Goal: Task Accomplishment & Management: Manage account settings

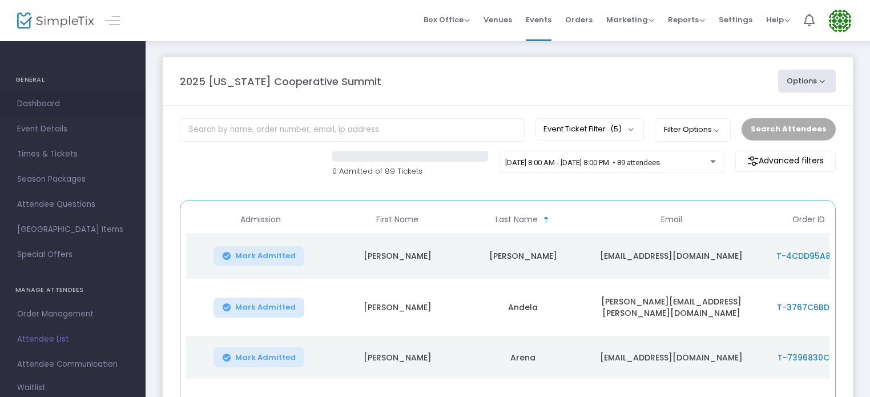
click at [30, 98] on span "Dashboard" at bounding box center [72, 104] width 111 height 15
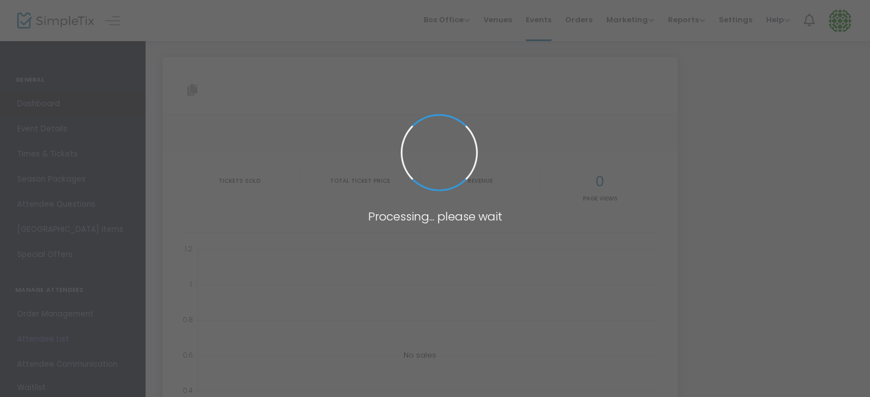
type input "[URL][DOMAIN_NAME]"
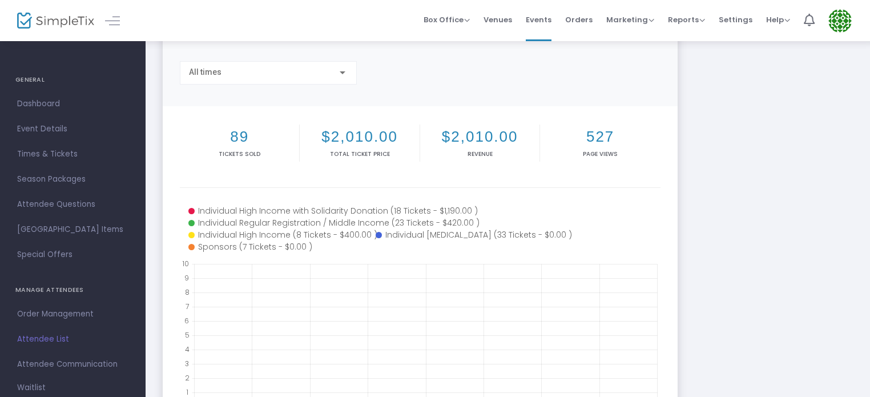
scroll to position [286, 0]
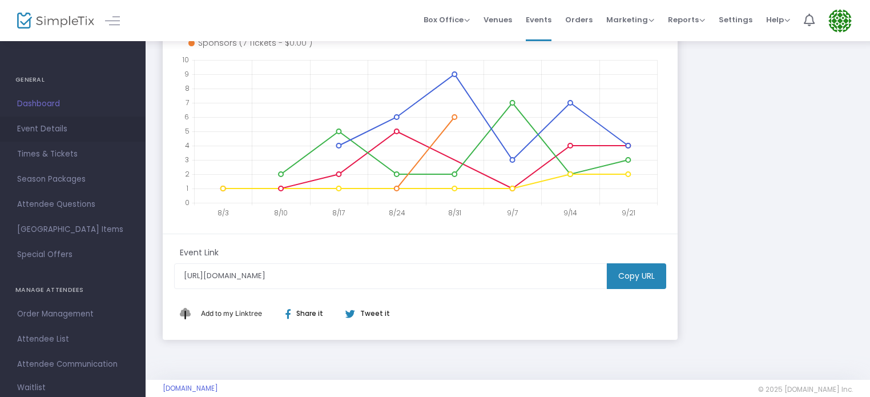
click at [45, 128] on span "Event Details" at bounding box center [72, 129] width 111 height 15
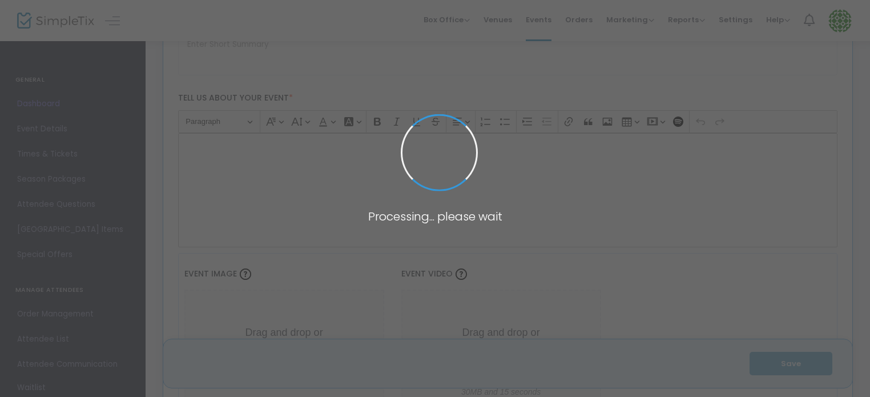
scroll to position [1648, 0]
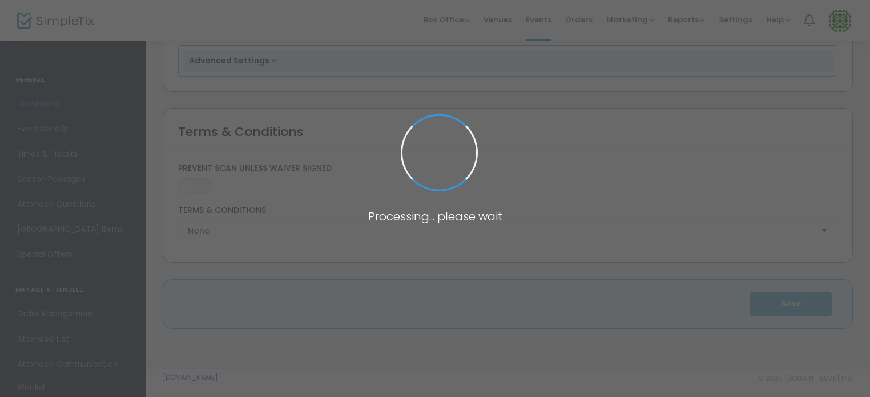
type input "2025 [US_STATE] Cooperative Summit"
type textarea "Cooperative Resilience: Cultivating a Statewide Movement for Economic Democracy…"
type input "Register Now"
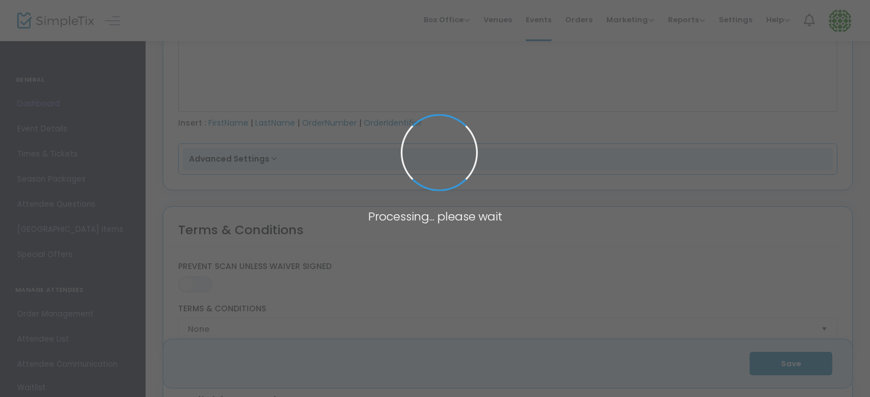
scroll to position [1937, 0]
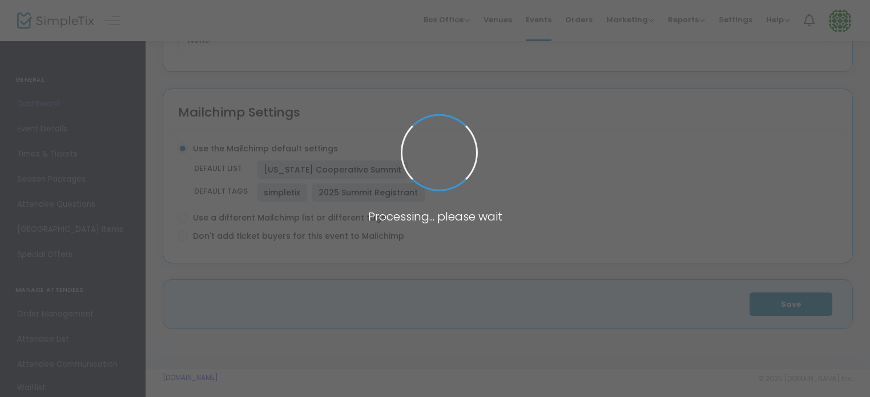
type input "[GEOGRAPHIC_DATA]"
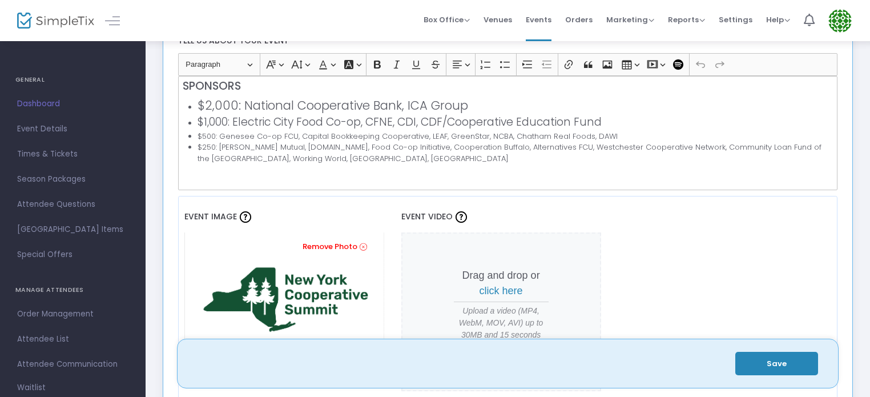
scroll to position [457, 0]
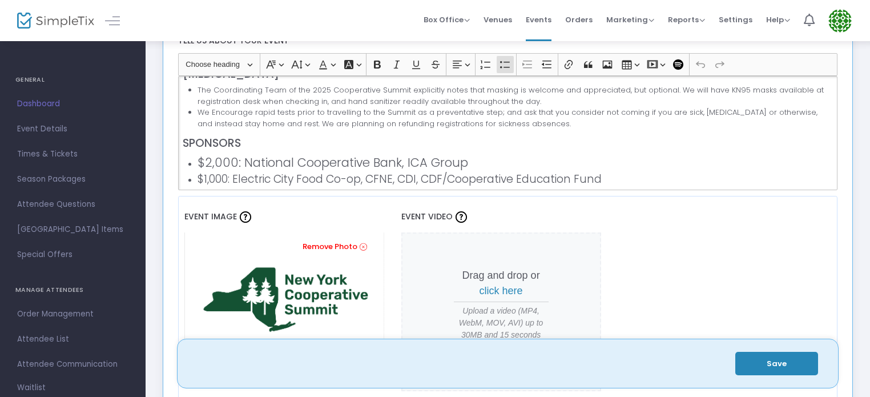
click at [463, 159] on span "$2,000: National Cooperative Bank, ICA Group" at bounding box center [333, 162] width 271 height 17
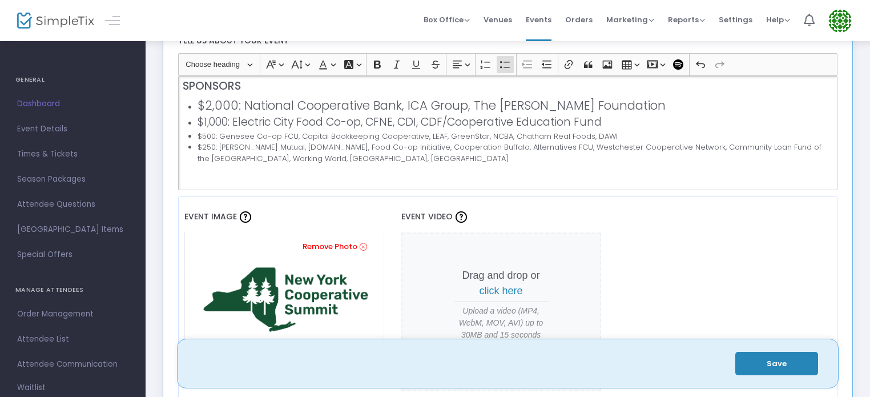
click at [240, 103] on span "$2,000: National Cooperative Bank, ICA Group, The [PERSON_NAME] Foundation" at bounding box center [432, 105] width 468 height 17
drag, startPoint x: 201, startPoint y: 106, endPoint x: 259, endPoint y: 106, distance: 58.2
click at [259, 106] on span "$2,000: National Cooperative Bank, ICA Group, The [PERSON_NAME] Foundation" at bounding box center [432, 105] width 468 height 17
click at [266, 98] on span "$2,000: National Cooperative Bank, ICA Group, The [PERSON_NAME] Foundation" at bounding box center [432, 105] width 468 height 17
click at [247, 63] on button "Heading Choose heading" at bounding box center [218, 65] width 77 height 18
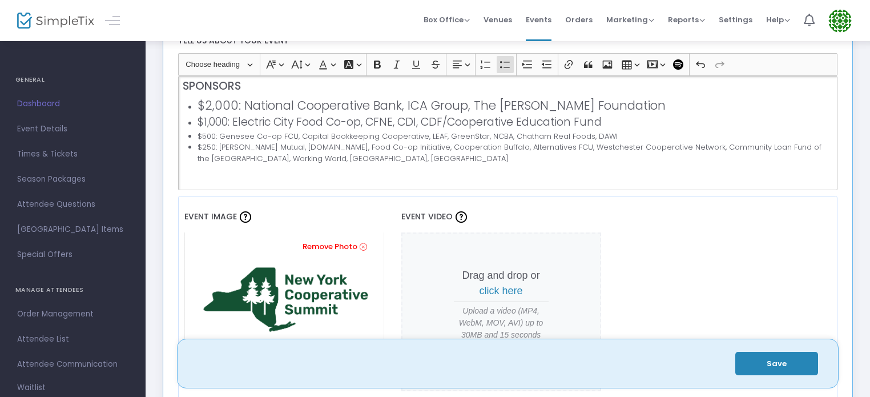
click at [324, 115] on span "$1,000: Electric City Food Co-op, CFNE, CDI, CDF/Cooperative Education Fund" at bounding box center [400, 121] width 404 height 15
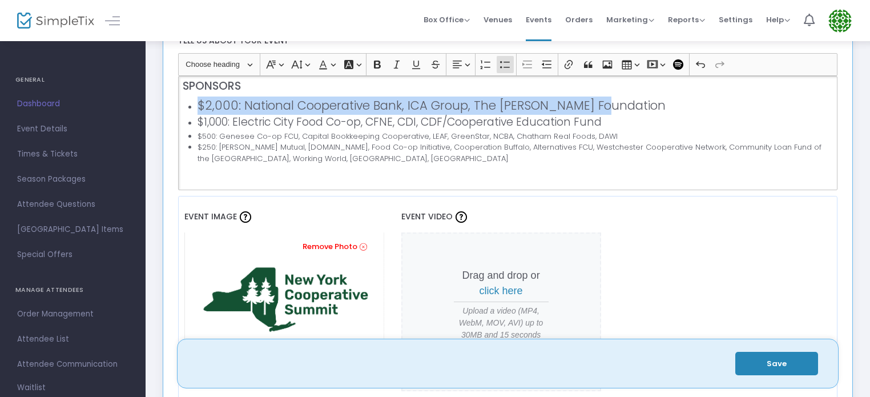
drag, startPoint x: 197, startPoint y: 105, endPoint x: 633, endPoint y: 101, distance: 436.3
click at [633, 101] on li "$2,000: National Cooperative Bank, ICA Group, The [PERSON_NAME] Foundation" at bounding box center [515, 106] width 635 height 18
click at [249, 68] on button "Heading Choose heading" at bounding box center [218, 65] width 77 height 18
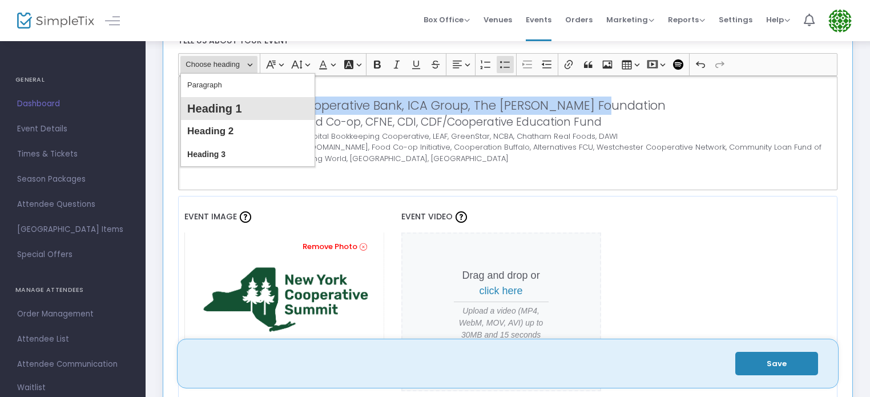
click at [222, 103] on span "Heading 1" at bounding box center [214, 109] width 55 height 17
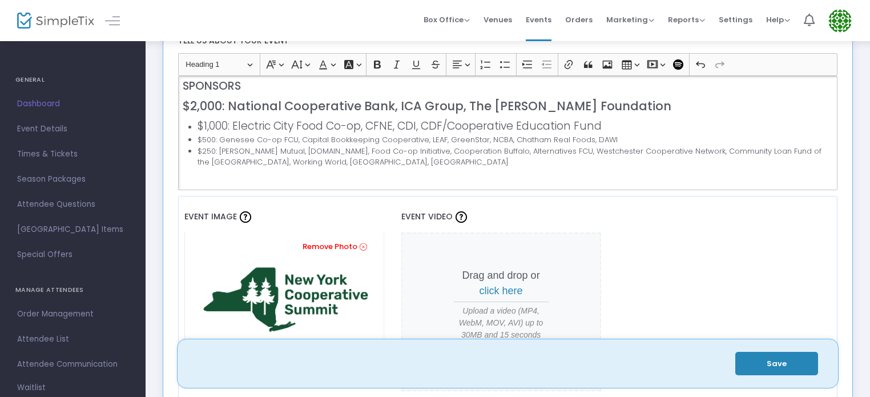
click at [250, 118] on span "$1,000: Electric City Food Co-op, CFNE, CDI, CDF/Cooperative Education Fund" at bounding box center [400, 125] width 404 height 15
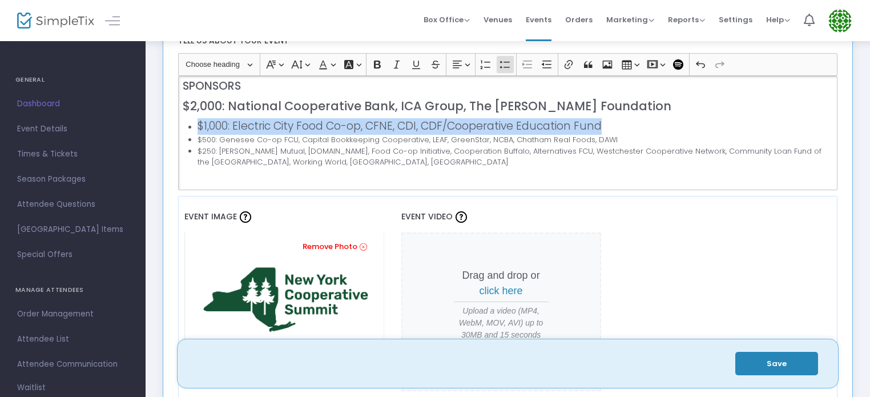
drag, startPoint x: 199, startPoint y: 123, endPoint x: 618, endPoint y: 128, distance: 419.2
click at [618, 128] on li "$1,000: Electric City Food Co-op, CFNE, CDI, CDF/Cooperative Education Fund" at bounding box center [515, 126] width 635 height 17
click at [248, 62] on button "Heading Choose heading" at bounding box center [218, 65] width 77 height 18
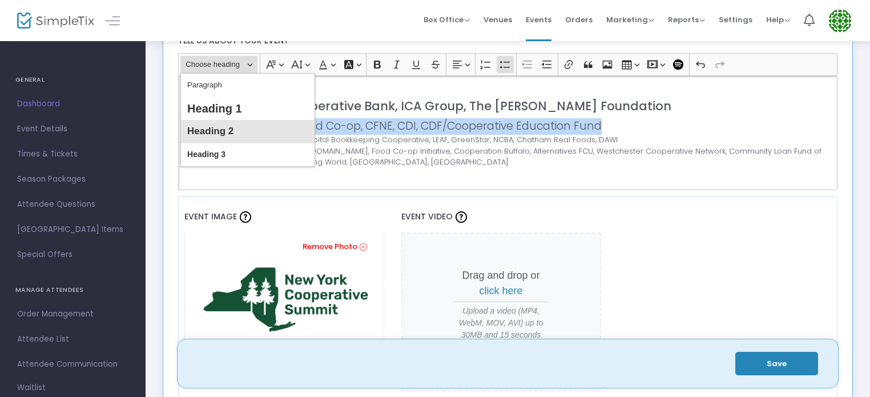
click at [214, 125] on span "Heading 2" at bounding box center [210, 131] width 46 height 17
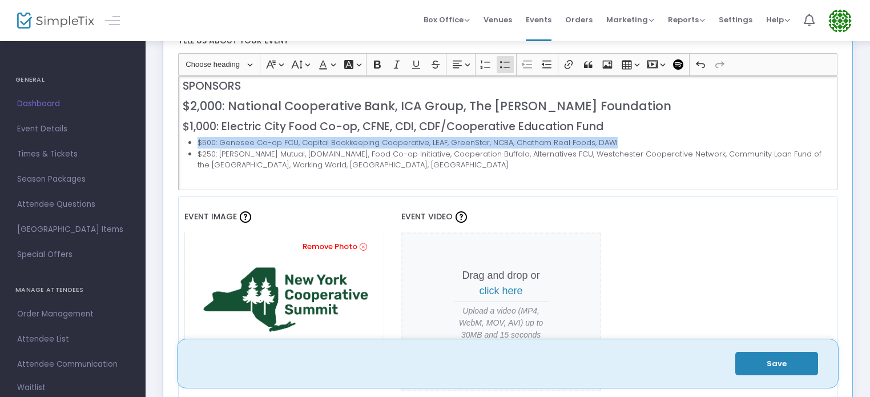
drag, startPoint x: 198, startPoint y: 140, endPoint x: 617, endPoint y: 139, distance: 419.7
click at [617, 139] on li "$500: Genesee Co-op FCU, Capital Bookkeeping Cooperative, LEAF, GreenStar, NCBA…" at bounding box center [515, 142] width 635 height 11
click at [246, 57] on button "Heading Choose heading" at bounding box center [218, 65] width 77 height 18
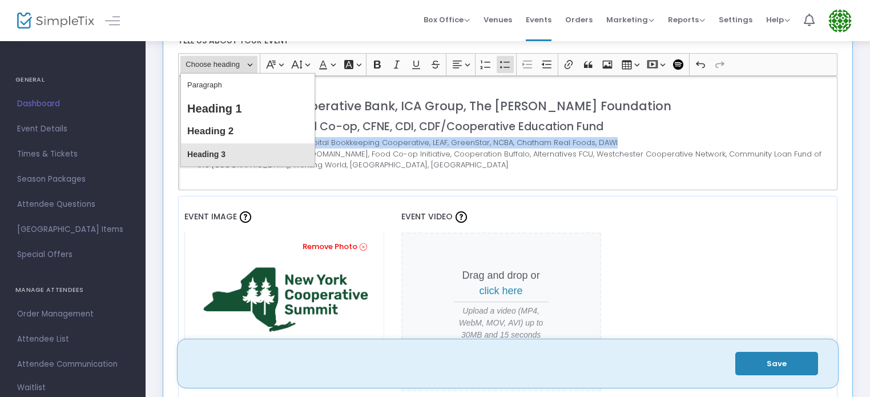
click at [221, 150] on span "Heading 3" at bounding box center [206, 154] width 38 height 17
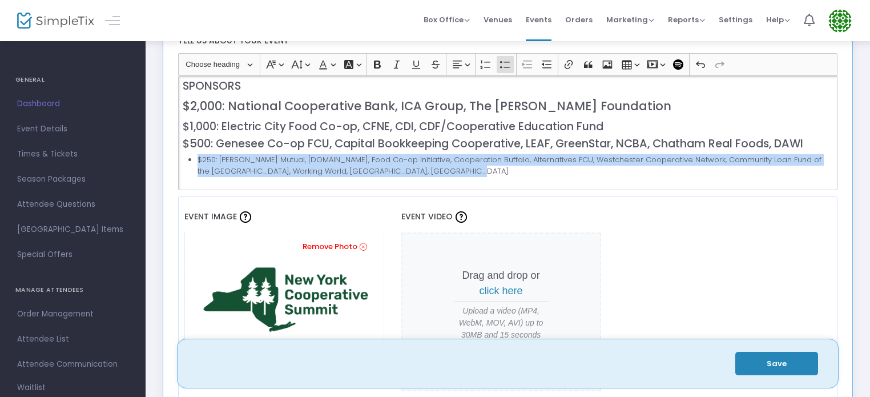
drag, startPoint x: 196, startPoint y: 159, endPoint x: 447, endPoint y: 167, distance: 250.2
click at [447, 167] on ul "$250: [PERSON_NAME] Mutual, [DOMAIN_NAME], Food Co-op Initiative, Cooperation B…" at bounding box center [508, 165] width 650 height 22
click at [251, 62] on button "Heading Choose heading" at bounding box center [218, 65] width 77 height 18
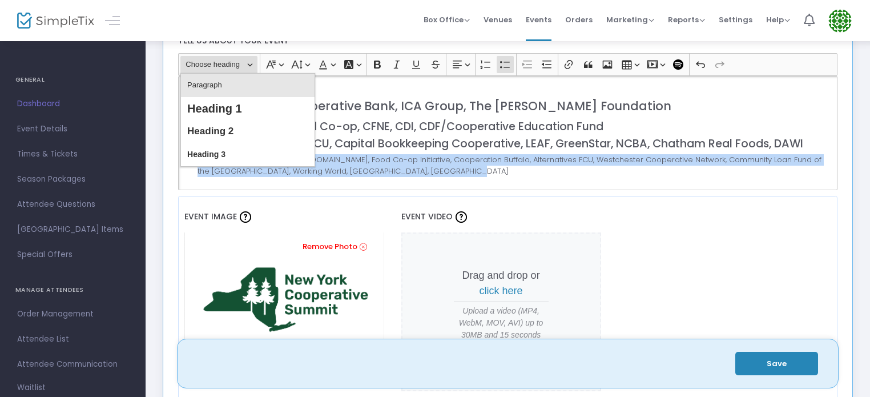
click at [219, 86] on span "Paragraph" at bounding box center [204, 85] width 35 height 17
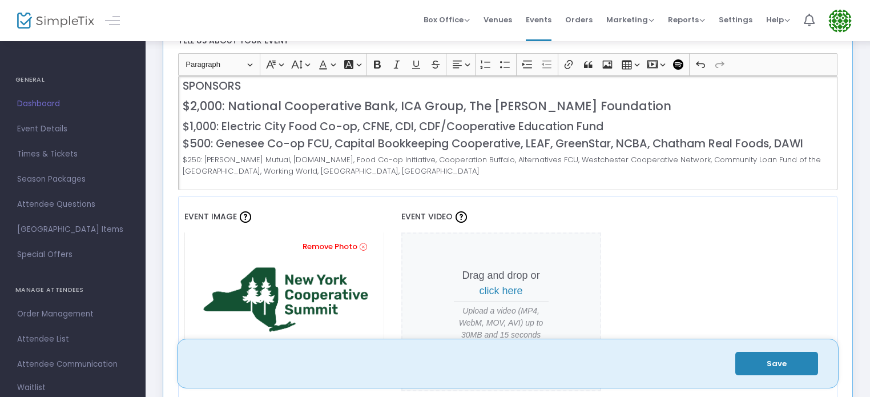
click at [355, 148] on span "$500: Genesee Co-op FCU, Capital Bookkeeping Cooperative, LEAF, GreenStar, NCBA…" at bounding box center [493, 143] width 621 height 15
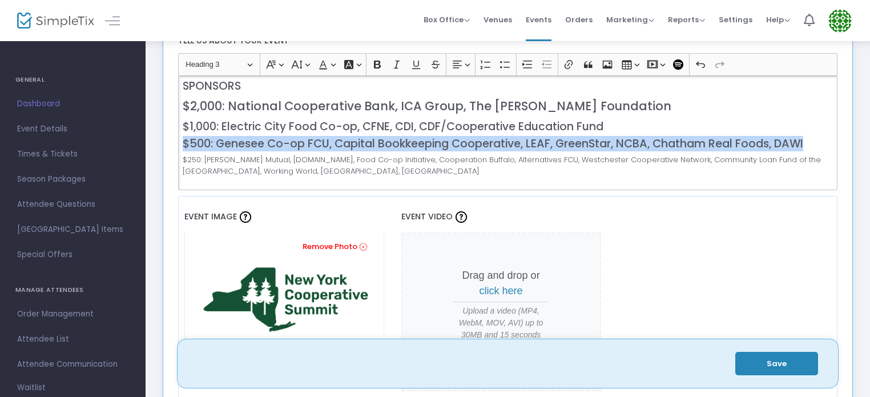
drag, startPoint x: 815, startPoint y: 142, endPoint x: 176, endPoint y: 144, distance: 639.6
click at [176, 144] on div "Heading Heading 3 Paragraph Heading 1 Heading 2 Heading 3 Font Family Font Fami…" at bounding box center [507, 121] width 671 height 137
click at [304, 62] on button "Font Size Font Size" at bounding box center [299, 64] width 23 height 17
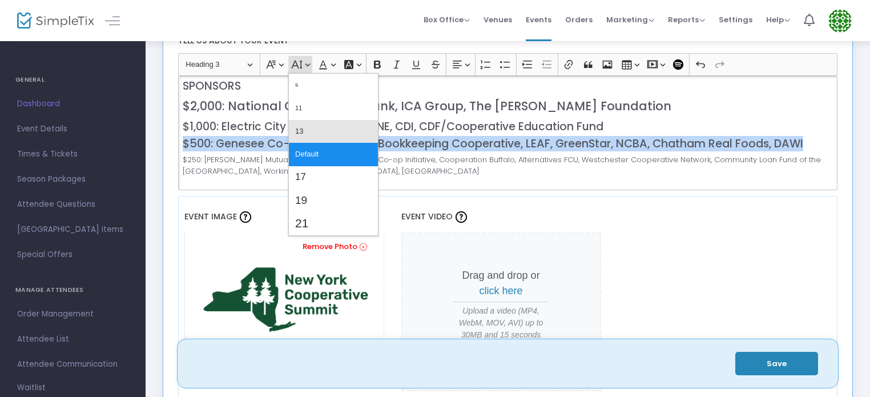
click at [321, 123] on button "13" at bounding box center [333, 131] width 89 height 23
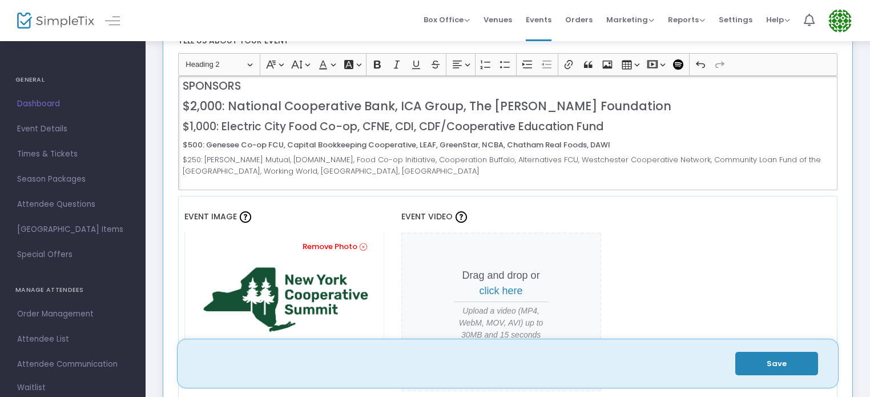
click at [325, 118] on h3 "$1,000: Electric City Food Co-op, CFNE, CDI, CDF/Cooperative Education Fund" at bounding box center [508, 125] width 650 height 15
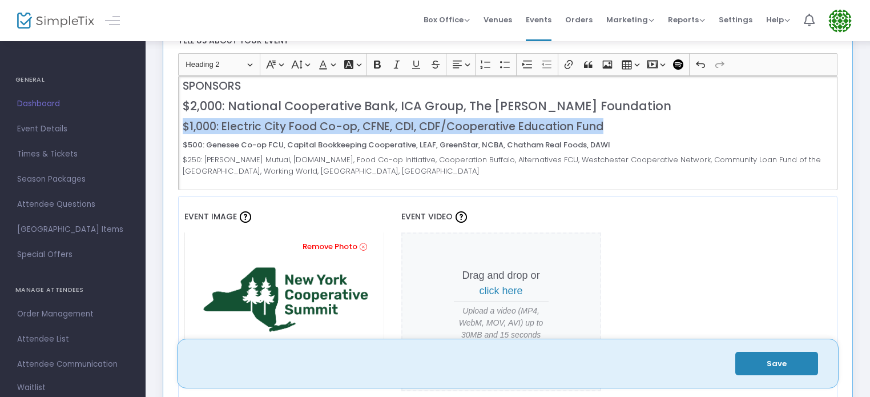
drag, startPoint x: 534, startPoint y: 124, endPoint x: 185, endPoint y: 125, distance: 349.5
click at [185, 125] on h3 "$1,000: Electric City Food Co-op, CFNE, CDI, CDF/Cooperative Education Fund" at bounding box center [508, 125] width 650 height 15
click at [308, 65] on button "Font Size Font Size" at bounding box center [299, 64] width 23 height 17
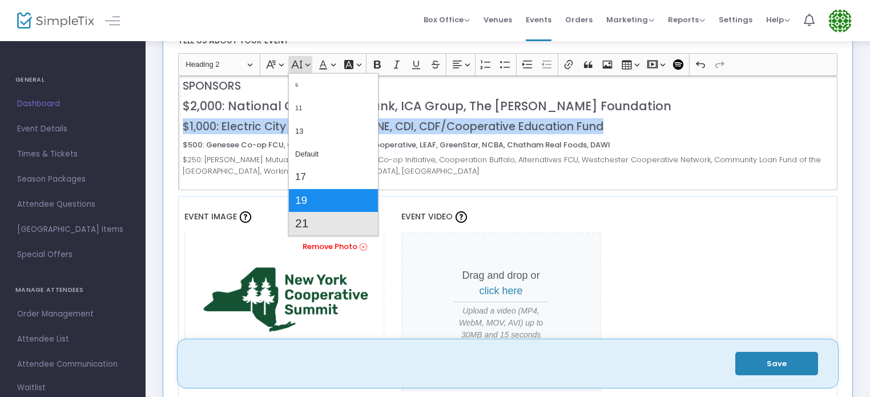
click at [308, 218] on button "21" at bounding box center [333, 223] width 89 height 23
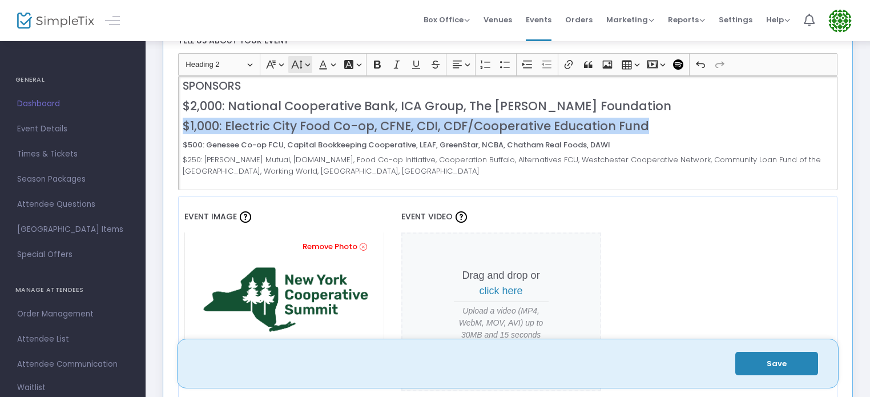
click at [306, 65] on button "Font Size Font Size" at bounding box center [299, 64] width 23 height 17
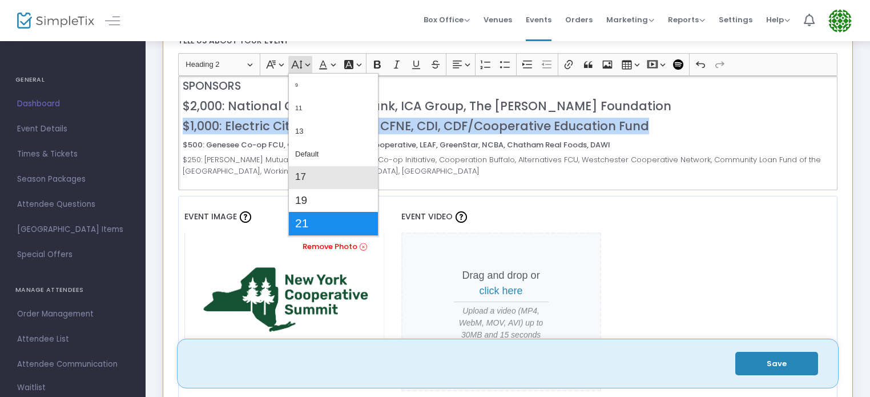
click at [306, 174] on button "17" at bounding box center [333, 177] width 89 height 23
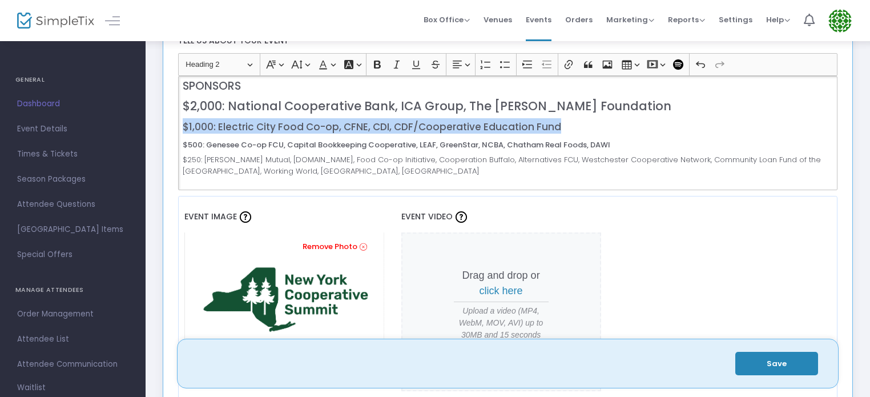
click at [330, 132] on div "(scroll down for Spanish – por Español, ver más abajo) Cooperative Resilience: …" at bounding box center [508, 133] width 660 height 114
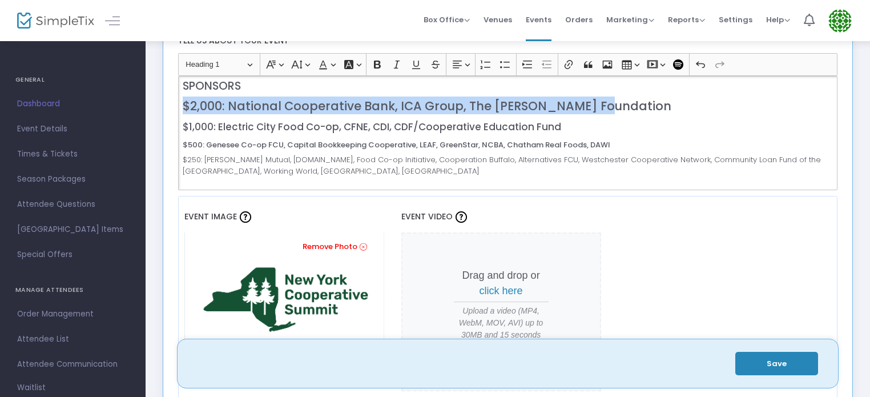
drag, startPoint x: 593, startPoint y: 103, endPoint x: 178, endPoint y: 107, distance: 414.6
click at [178, 107] on div "(scroll down for Spanish – por Español, ver más abajo) Cooperative Resilience: …" at bounding box center [508, 133] width 660 height 114
click at [299, 64] on icon "Editor toolbar" at bounding box center [296, 64] width 11 height 11
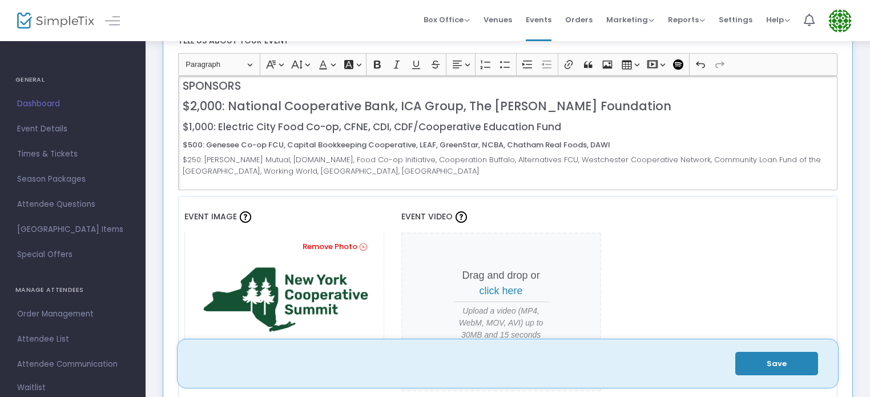
click at [412, 164] on span "$250: [PERSON_NAME] Mutual, [DOMAIN_NAME], Food Co-op Initiative, Cooperation B…" at bounding box center [502, 165] width 638 height 22
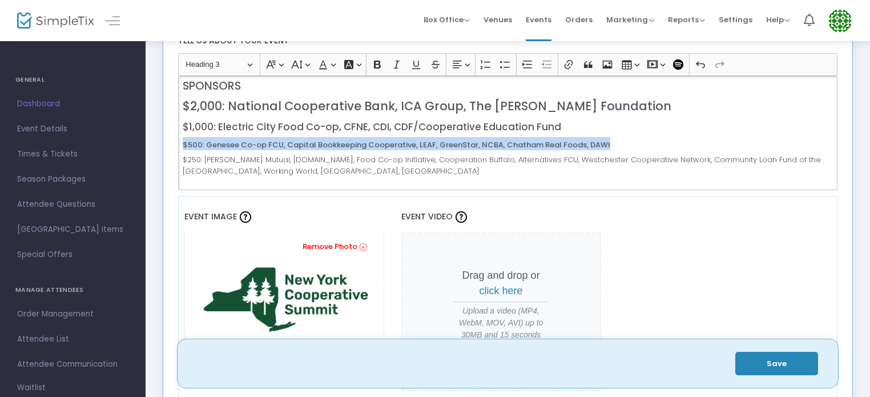
drag, startPoint x: 183, startPoint y: 143, endPoint x: 612, endPoint y: 144, distance: 428.9
click at [612, 144] on h4 "$500: Genesee Co-op FCU, Capital Bookkeeping Cooperative, LEAF, GreenStar, NCBA…" at bounding box center [508, 143] width 650 height 13
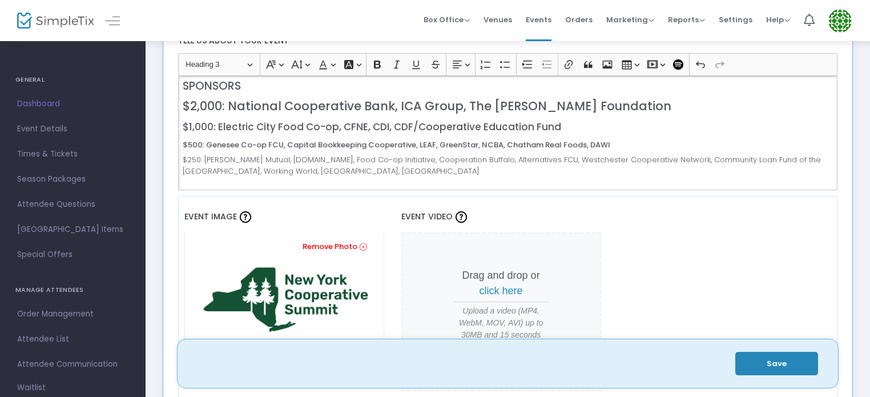
click at [338, 168] on span "$250: [PERSON_NAME] Mutual, [DOMAIN_NAME], Food Co-op Initiative, Cooperation B…" at bounding box center [502, 165] width 638 height 22
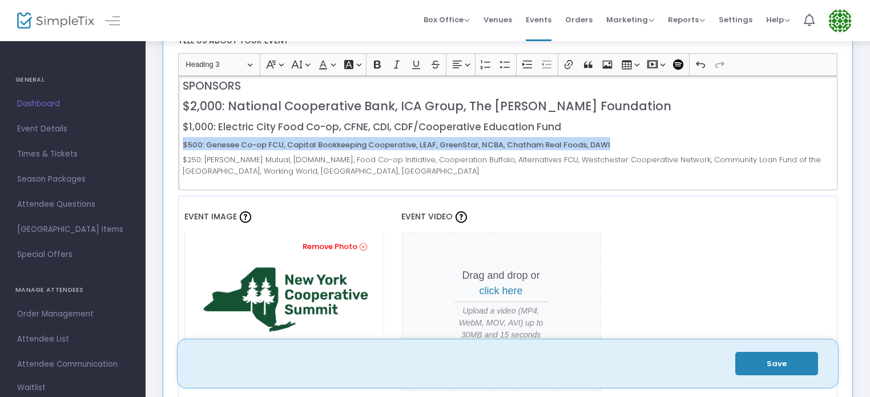
drag, startPoint x: 606, startPoint y: 142, endPoint x: 180, endPoint y: 146, distance: 426.0
click at [180, 146] on div "(scroll down for Spanish – por Español, ver más abajo) Cooperative Resilience: …" at bounding box center [508, 133] width 660 height 114
click at [308, 65] on button "Font Size Font Size" at bounding box center [299, 64] width 23 height 17
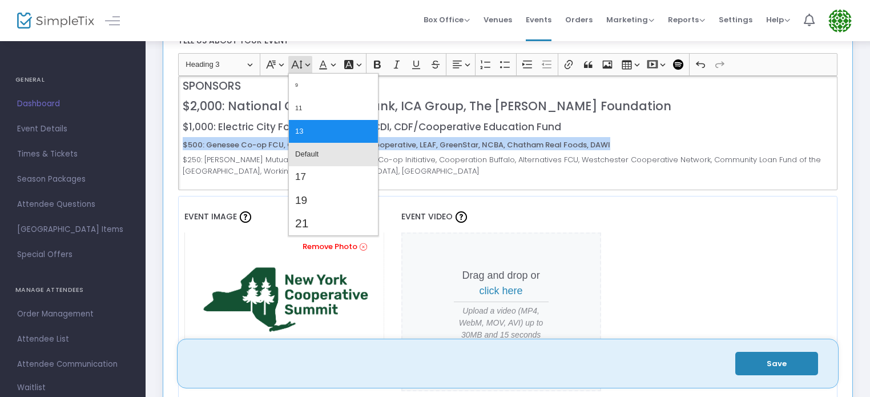
click at [306, 152] on span "Default" at bounding box center [306, 154] width 23 height 17
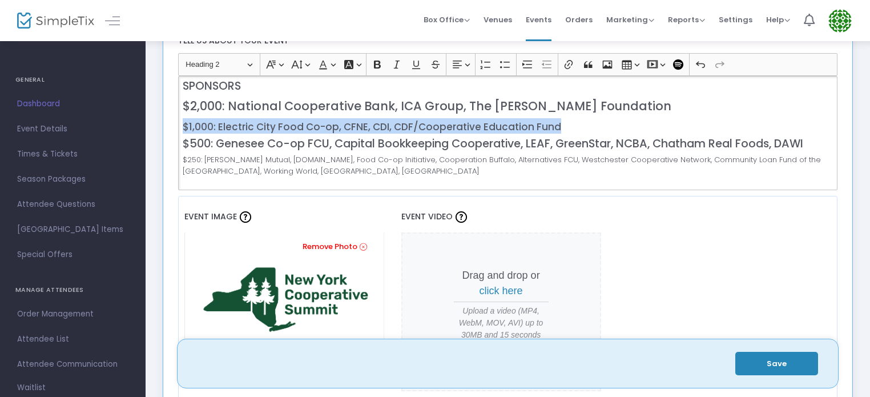
drag, startPoint x: 556, startPoint y: 124, endPoint x: 179, endPoint y: 127, distance: 377.5
click at [179, 127] on div "(scroll down for Spanish – por Español, ver más abajo) Cooperative Resilience: …" at bounding box center [508, 133] width 660 height 114
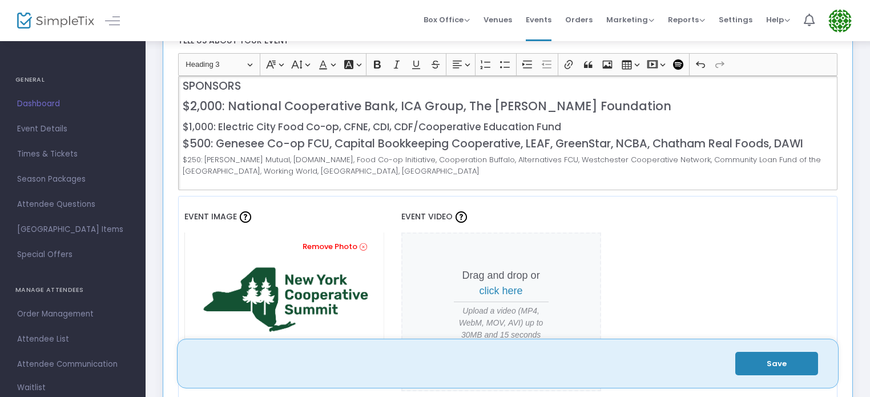
click at [420, 136] on span "$500: Genesee Co-op FCU, Capital Bookkeeping Cooperative, LEAF, GreenStar, NCBA…" at bounding box center [493, 143] width 621 height 15
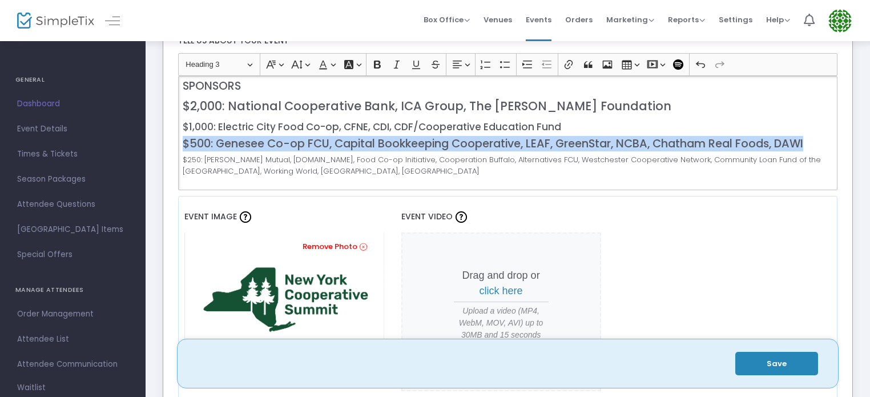
drag, startPoint x: 813, startPoint y: 143, endPoint x: 139, endPoint y: 144, distance: 673.3
click at [306, 63] on button "Font Size Font Size" at bounding box center [299, 64] width 23 height 17
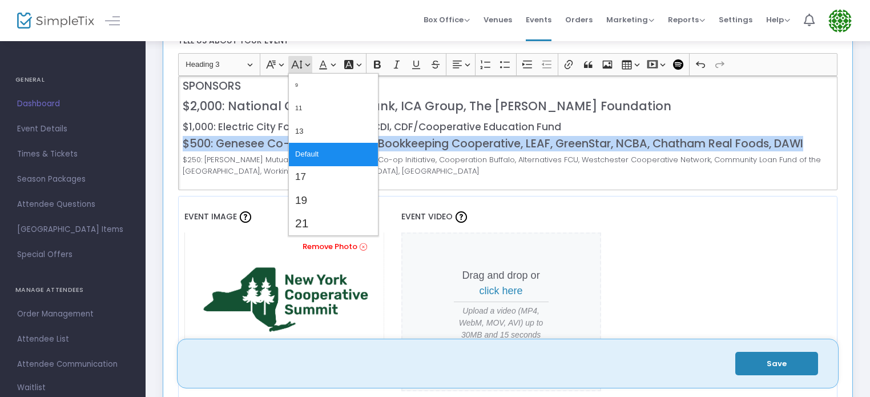
click at [327, 128] on button "13" at bounding box center [333, 131] width 89 height 23
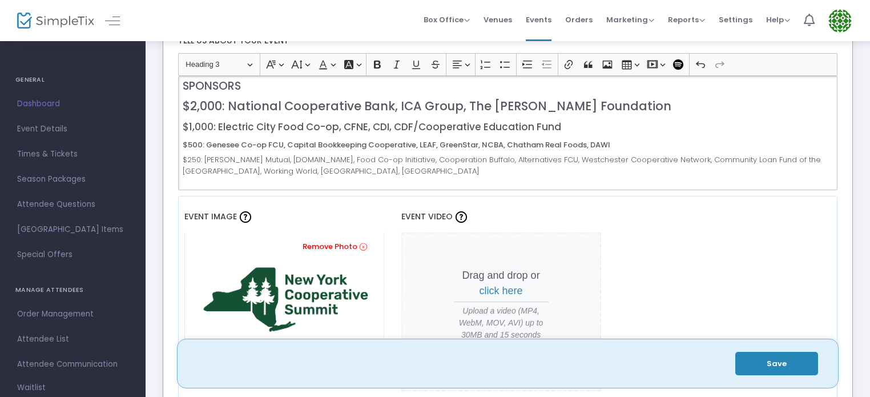
click at [299, 157] on span "$250: [PERSON_NAME] Mutual, [DOMAIN_NAME], Food Co-op Initiative, Cooperation B…" at bounding box center [502, 165] width 638 height 22
click at [388, 126] on span "$1,000: Electric City Food Co-op, CFNE, CDI, CDF/Cooperative Education Fund" at bounding box center [372, 127] width 379 height 14
click at [542, 146] on span "$500: Genesee Co-op FCU, Capital Bookkeeping Cooperative, LEAF, GreenStar, NCBA…" at bounding box center [397, 144] width 428 height 11
click at [393, 126] on span "$1,000: Electric City Food Co-op, CFNE, CDI . Cooperative Development Institute…" at bounding box center [463, 127] width 561 height 14
click at [365, 126] on span "$1,000: Electric City Food Co-op, CFNE, CDI/Cooperative Development Institute, …" at bounding box center [463, 127] width 560 height 14
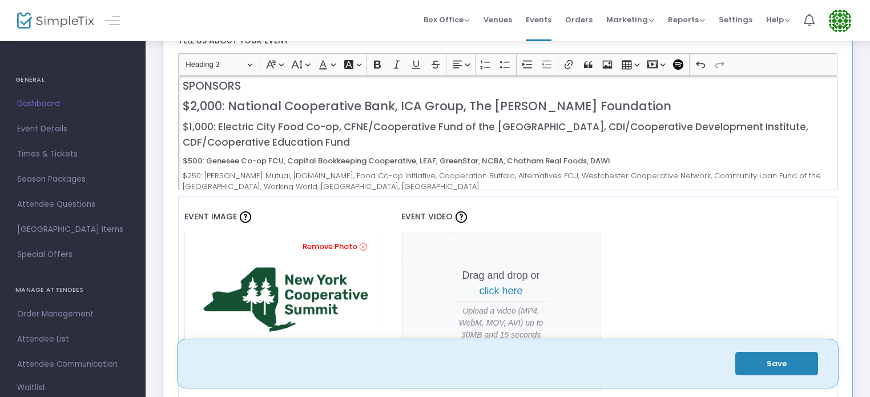
click at [496, 158] on span "$500: Genesee Co-op FCU, Capital Bookkeeping Cooperative, LEAF, GreenStar, NCBA…" at bounding box center [397, 160] width 428 height 11
click at [770, 162] on h4 "$500: Genesee Co-op FCU, Capital Bookkeeping Cooperative, LEAF, GreenStar, NCBA…" at bounding box center [508, 159] width 650 height 13
